Goal: Transaction & Acquisition: Purchase product/service

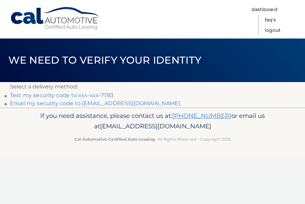
click at [92, 98] on link "Text my security code to xxx-xxx-7783" at bounding box center [62, 95] width 104 height 6
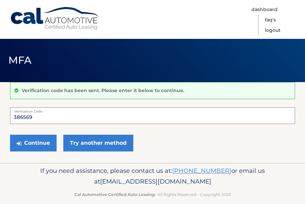
type input "386569"
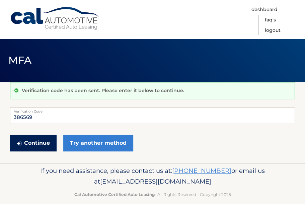
click at [42, 143] on button "Continue" at bounding box center [33, 143] width 47 height 17
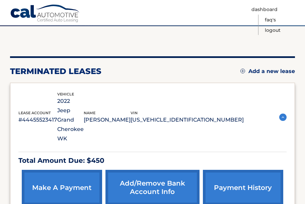
scroll to position [57, 0]
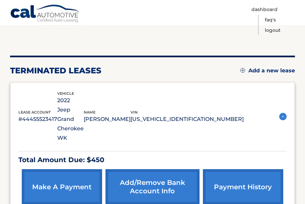
click at [70, 169] on link "make a payment" at bounding box center [62, 187] width 80 height 36
click at [79, 169] on link "make a payment" at bounding box center [62, 187] width 80 height 36
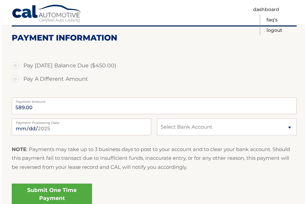
scroll to position [82, 0]
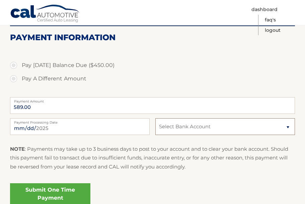
click at [283, 126] on select "Select Bank Account Checking JPMORGAN CHASE BANK, NA *****6908 Checking JPMORGA…" at bounding box center [226, 126] width 140 height 17
select select "ODc5NTU3ZmUtNzU1YS00N2YwLTgwYzMtZmQ5Njc1YTAyYWRj"
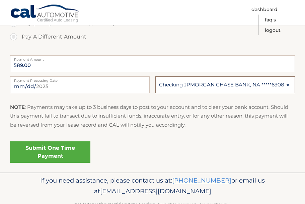
scroll to position [124, 0]
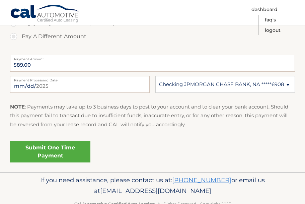
click at [67, 151] on link "Submit One Time Payment" at bounding box center [50, 151] width 80 height 21
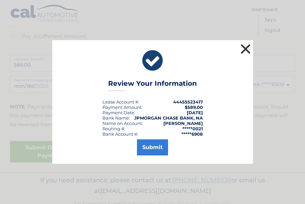
click at [246, 56] on button "×" at bounding box center [245, 48] width 13 height 13
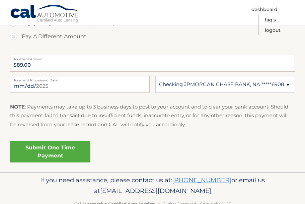
click at [64, 148] on link "Submit One Time Payment" at bounding box center [50, 151] width 80 height 21
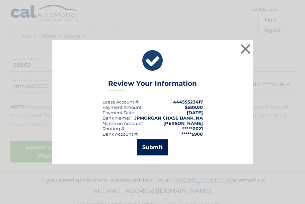
click at [159, 155] on button "Submit" at bounding box center [152, 147] width 31 height 16
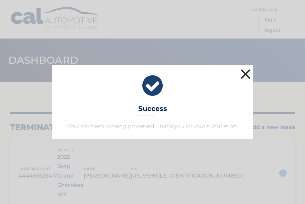
click at [246, 71] on button "×" at bounding box center [245, 73] width 13 height 13
